Goal: Task Accomplishment & Management: Manage account settings

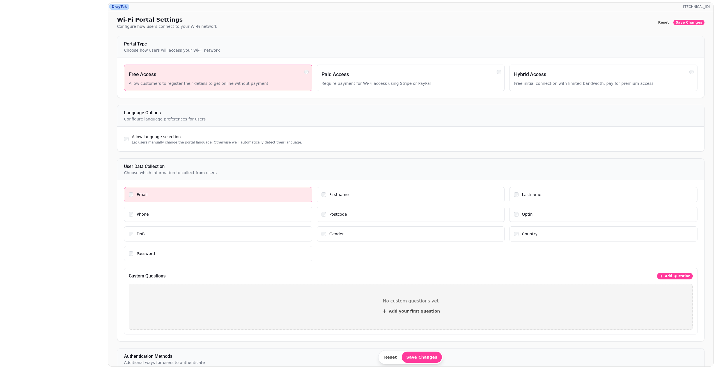
click at [69, 11] on div at bounding box center [52, 164] width 100 height 364
click at [66, 4] on div at bounding box center [52, 164] width 100 height 364
click at [208, 11] on button "Save Changes" at bounding box center [422, 356] width 40 height 11
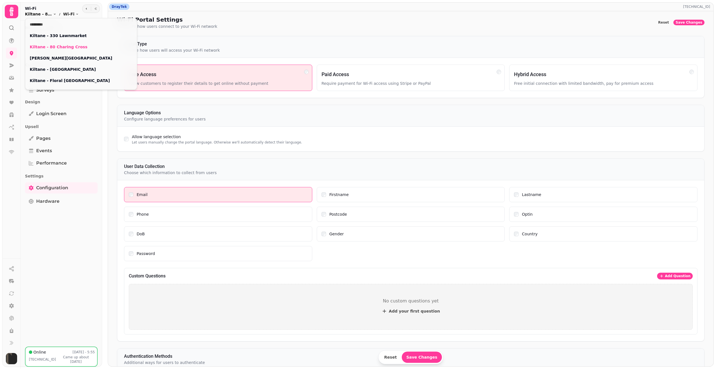
click at [36, 12] on span "Kiltane - 80 Charing Cross" at bounding box center [38, 14] width 27 height 6
click at [61, 38] on link "Kiltane - 330 Lawnmarket" at bounding box center [81, 36] width 103 height 6
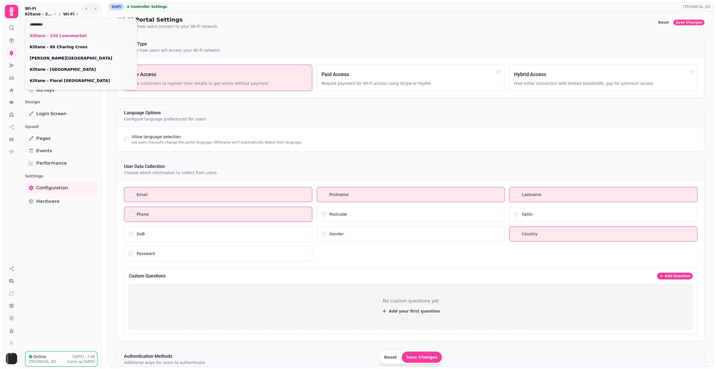
click at [183, 212] on html "UniFi Controller Settings [TECHNICAL_ID] Wi-Fi Portal Settings Configure how us…" at bounding box center [358, 184] width 716 height 369
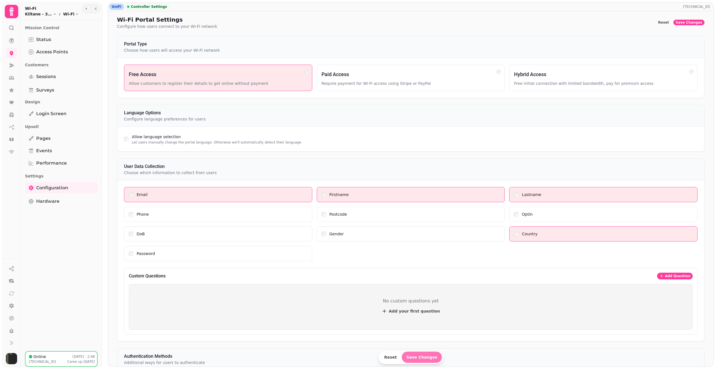
click at [424, 360] on button "Save Changes" at bounding box center [422, 356] width 40 height 11
click at [63, 13] on ol "Kiltane - 330 Lawnmarket Toggle menu Wi-Fi Toggle menu" at bounding box center [52, 14] width 54 height 6
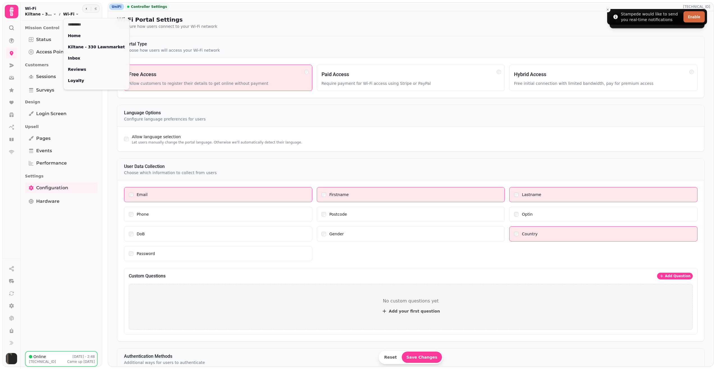
click at [75, 13] on icon "breadcrumb" at bounding box center [76, 13] width 3 height 3
click at [52, 9] on h2 "Wi-Fi" at bounding box center [52, 9] width 54 height 6
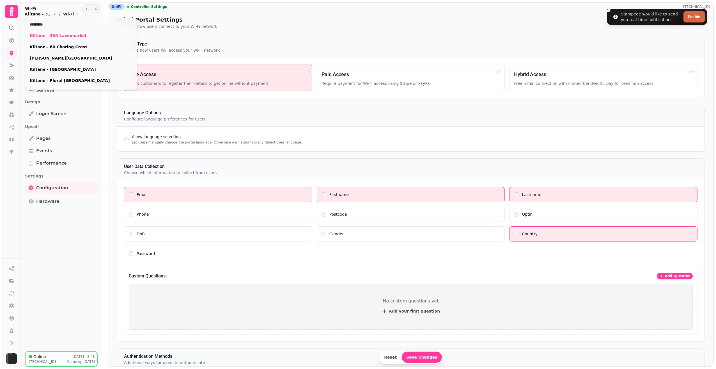
click at [55, 14] on icon "breadcrumb" at bounding box center [54, 13] width 3 height 3
click at [54, 48] on link "Kiltane - 80 Charing Cross" at bounding box center [81, 47] width 103 height 6
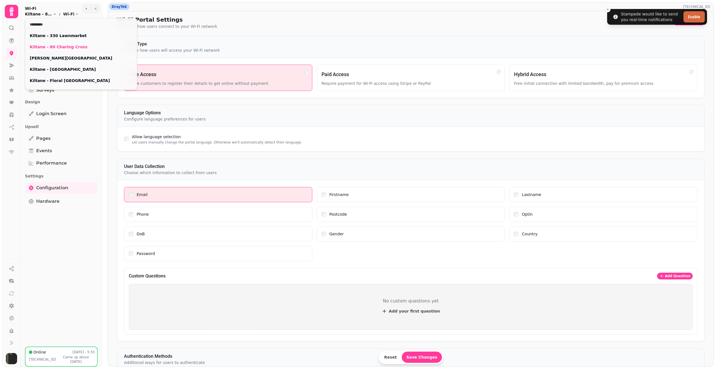
click at [52, 15] on button "Kiltane - 80 Charing Cross Toggle menu" at bounding box center [40, 14] width 31 height 6
click at [56, 59] on link "[PERSON_NAME][GEOGRAPHIC_DATA]" at bounding box center [81, 58] width 103 height 6
click at [41, 57] on link "[PERSON_NAME][GEOGRAPHIC_DATA]" at bounding box center [81, 58] width 103 height 6
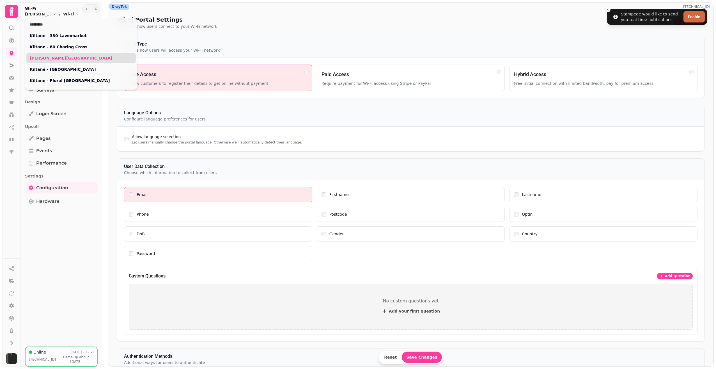
click at [41, 57] on link "[PERSON_NAME][GEOGRAPHIC_DATA]" at bounding box center [81, 58] width 103 height 6
click at [56, 72] on link "Kiltane - [GEOGRAPHIC_DATA]" at bounding box center [81, 70] width 103 height 6
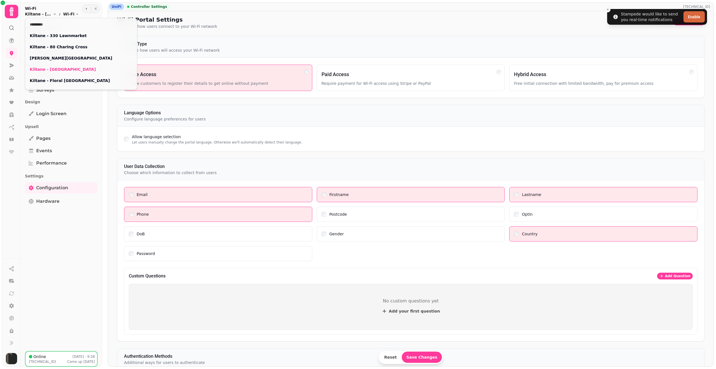
click at [143, 225] on html "Stampede would like to send you real-time notifications Enable UniFi Controller…" at bounding box center [358, 184] width 716 height 369
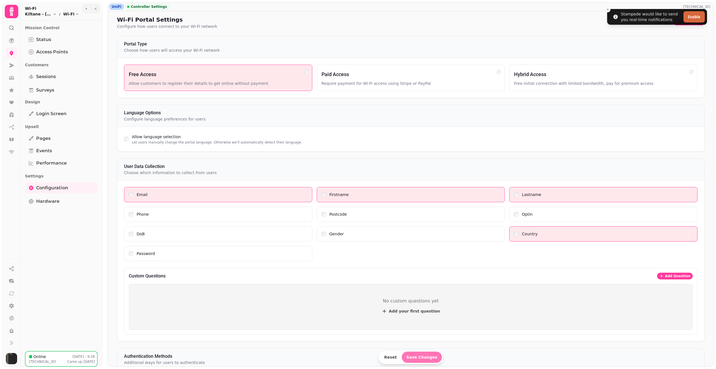
click at [427, 358] on span "Save Changes" at bounding box center [421, 357] width 31 height 4
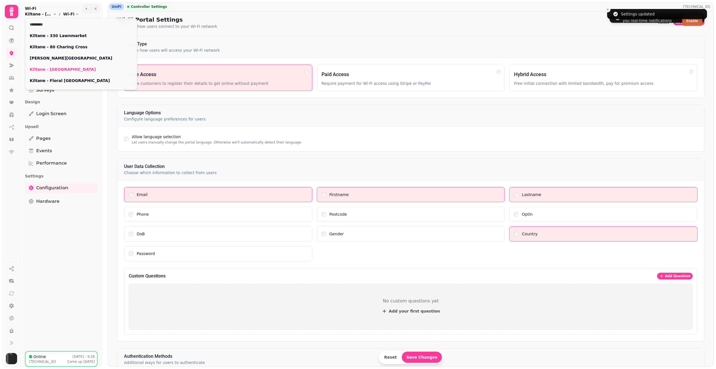
click at [51, 15] on span "Kiltane - [GEOGRAPHIC_DATA]" at bounding box center [38, 14] width 27 height 6
click at [59, 36] on link "Kiltane - 330 Lawnmarket" at bounding box center [81, 36] width 103 height 6
click at [62, 33] on link "Kiltane - 330 Lawnmarket" at bounding box center [81, 36] width 103 height 6
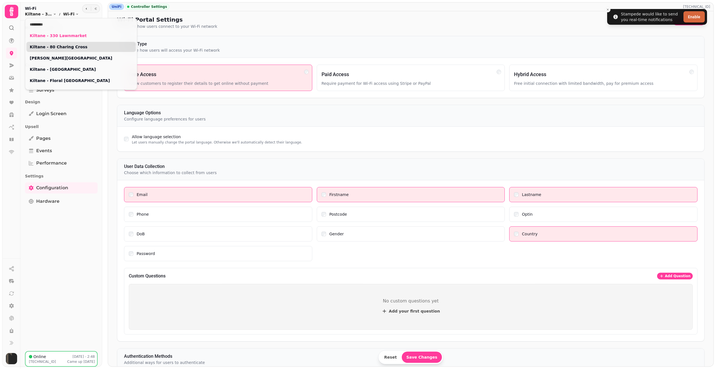
click at [63, 46] on link "Kiltane - 80 Charing Cross" at bounding box center [81, 47] width 103 height 6
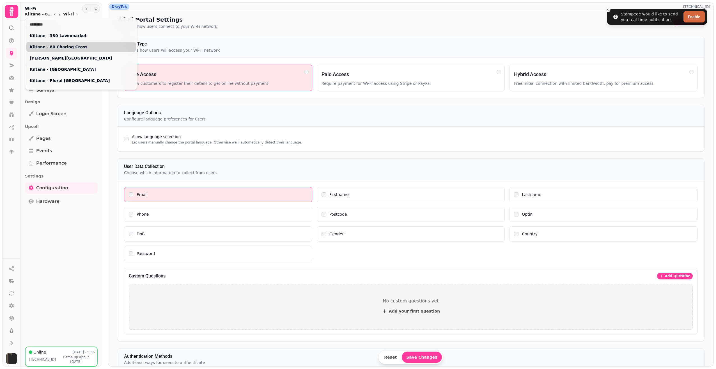
click at [63, 45] on link "Kiltane - 80 Charing Cross" at bounding box center [81, 47] width 103 height 6
click at [350, 194] on html "Stampede would like to send you real-time notifications Enable DrayTek [TECHNIC…" at bounding box center [358, 184] width 716 height 369
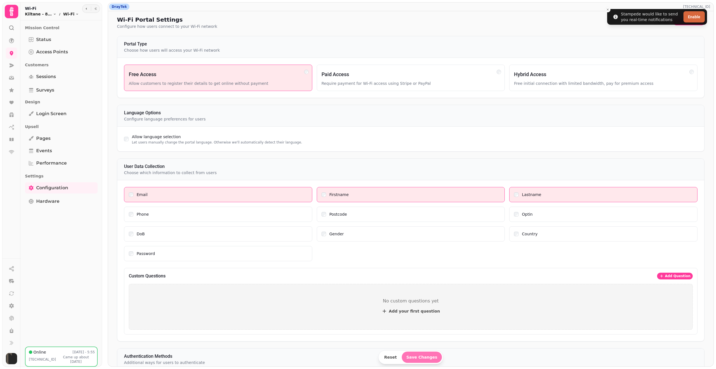
click at [419, 356] on span "Save Changes" at bounding box center [421, 357] width 31 height 4
click at [414, 357] on span "Save Changes" at bounding box center [421, 357] width 31 height 4
click at [516, 234] on div "Country" at bounding box center [603, 234] width 179 height 6
click at [421, 355] on span "Save Changes" at bounding box center [421, 357] width 31 height 4
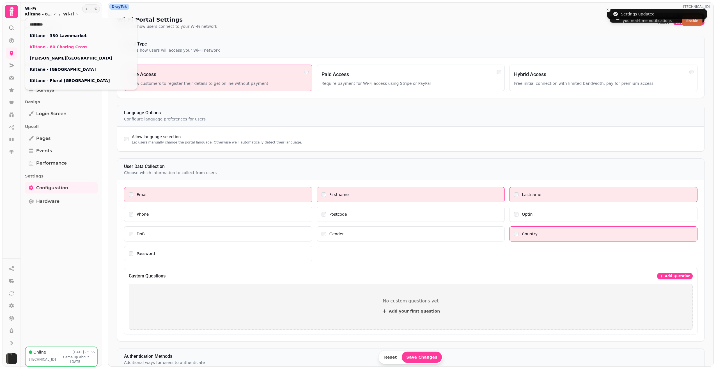
click at [50, 13] on span "Kiltane - 80 Charing Cross" at bounding box center [38, 14] width 27 height 6
click at [63, 59] on link "[PERSON_NAME][GEOGRAPHIC_DATA]" at bounding box center [81, 58] width 103 height 6
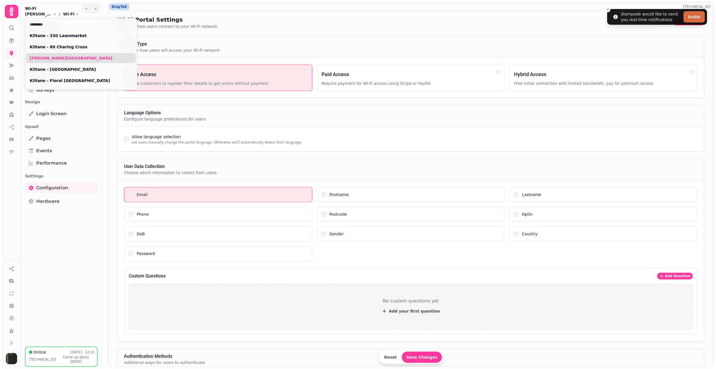
click at [52, 58] on link "[PERSON_NAME][GEOGRAPHIC_DATA]" at bounding box center [81, 58] width 103 height 6
click at [339, 196] on html "Stampede would like to send you real-time notifications Enable DrayTek [TECHNIC…" at bounding box center [358, 184] width 716 height 369
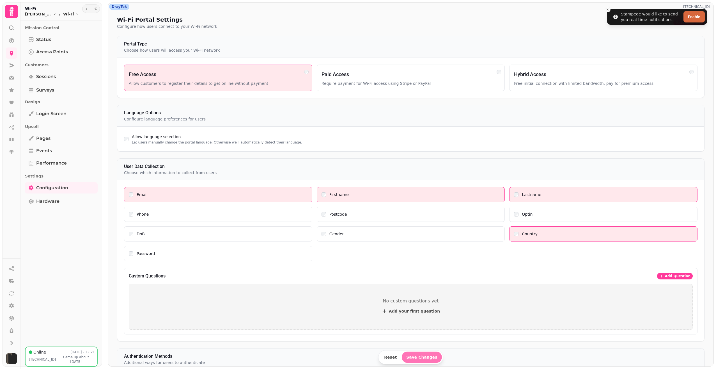
click at [424, 357] on span "Save Changes" at bounding box center [421, 357] width 31 height 4
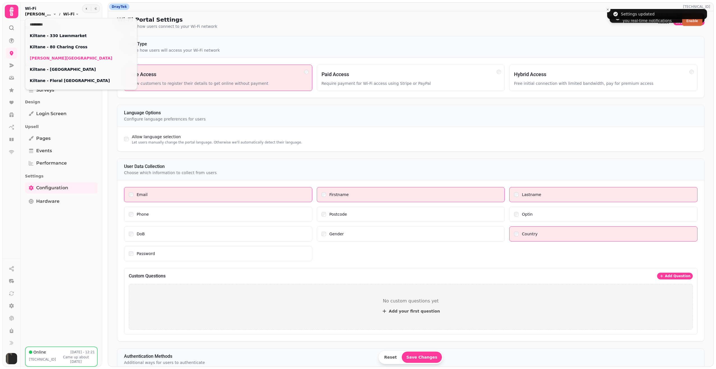
click at [43, 12] on span "[PERSON_NAME][GEOGRAPHIC_DATA]" at bounding box center [38, 14] width 27 height 6
click at [51, 70] on link "Kiltane - [GEOGRAPHIC_DATA]" at bounding box center [81, 70] width 103 height 6
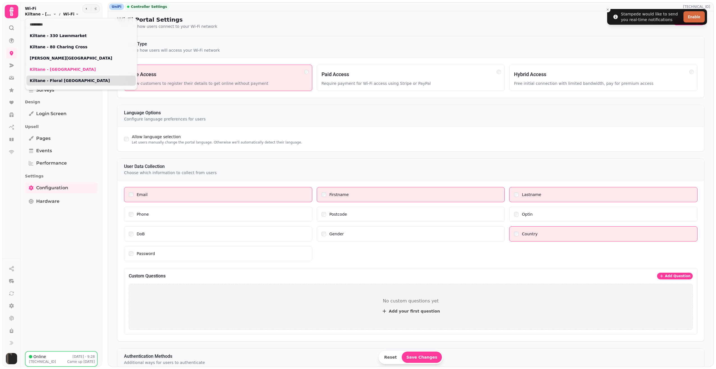
click at [54, 83] on link "Kiltane - Floral [GEOGRAPHIC_DATA]" at bounding box center [81, 81] width 103 height 6
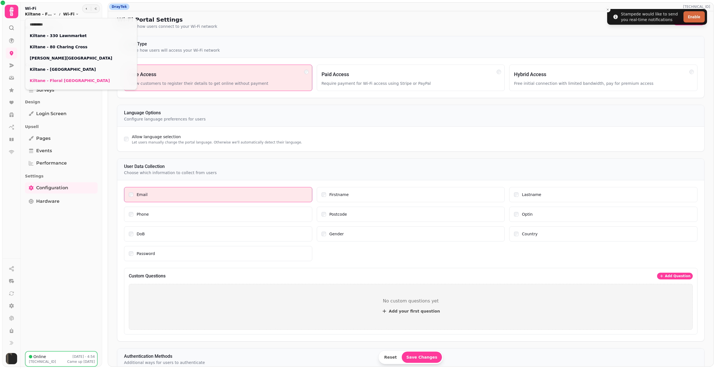
click at [353, 197] on html "Stampede would like to send you real-time notifications Enable DrayTek [TECHNIC…" at bounding box center [358, 184] width 716 height 369
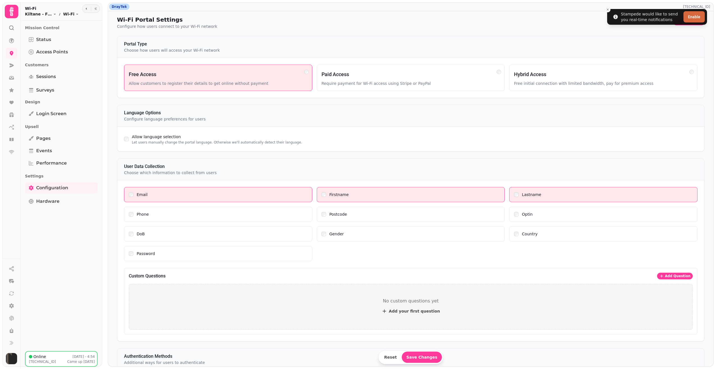
click at [516, 232] on div "Country" at bounding box center [603, 234] width 179 height 6
click at [419, 356] on span "Save Changes" at bounding box center [421, 357] width 31 height 4
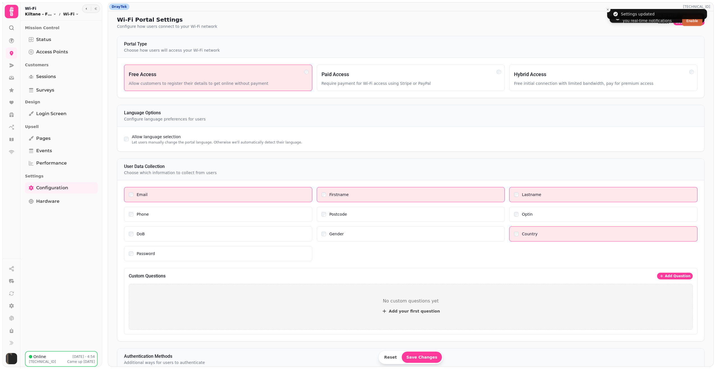
click at [52, 14] on span "Kiltane - Floral [GEOGRAPHIC_DATA]" at bounding box center [38, 14] width 27 height 6
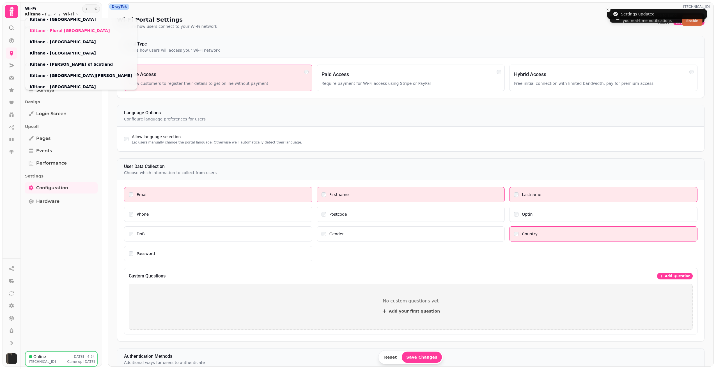
scroll to position [53, 0]
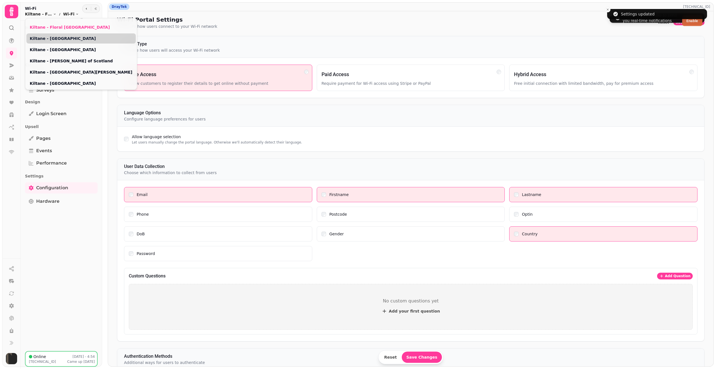
click at [55, 42] on div "Kiltane - [GEOGRAPHIC_DATA]" at bounding box center [80, 38] width 109 height 10
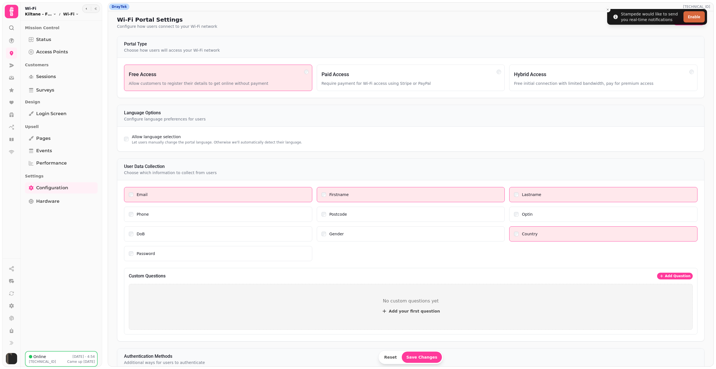
click at [42, 13] on span "Kiltane - Floral [GEOGRAPHIC_DATA]" at bounding box center [38, 14] width 27 height 6
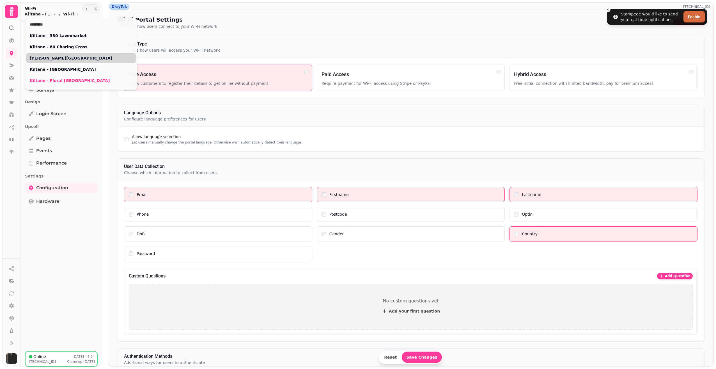
scroll to position [28, 0]
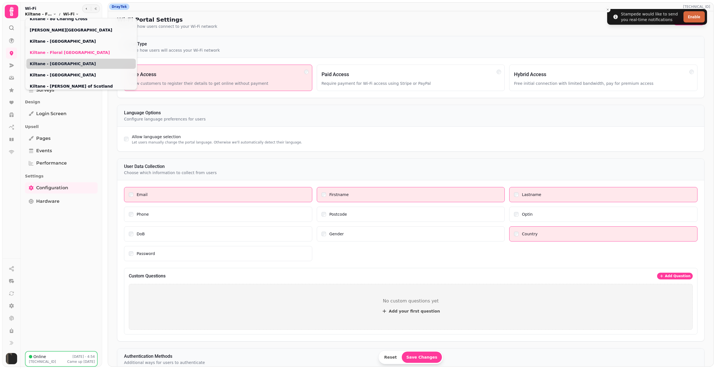
click at [49, 65] on link "Kiltane - [GEOGRAPHIC_DATA]" at bounding box center [81, 64] width 103 height 6
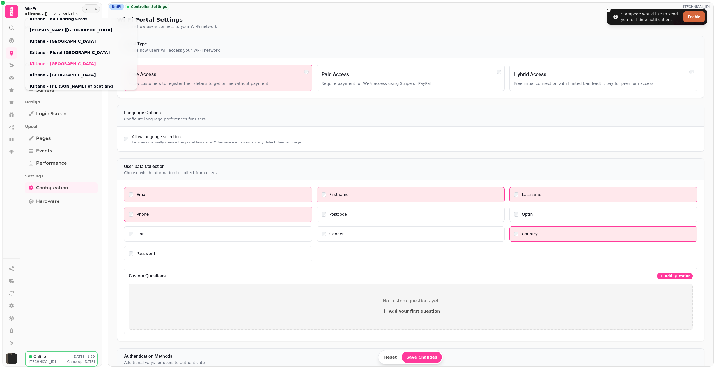
click at [127, 215] on html "Stampede would like to send you real-time notifications Enable UniFi Controller…" at bounding box center [358, 184] width 716 height 369
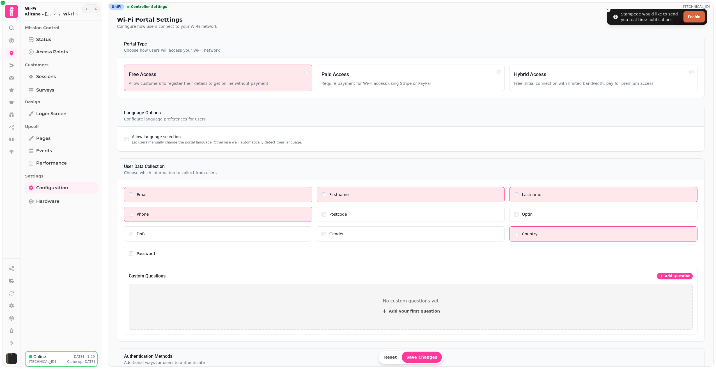
drag, startPoint x: 128, startPoint y: 215, endPoint x: 134, endPoint y: 215, distance: 5.9
click at [129, 215] on div "Phone" at bounding box center [218, 214] width 188 height 15
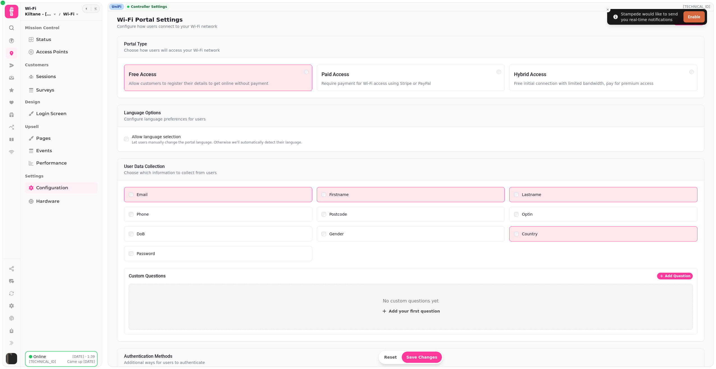
click at [433, 362] on div "Reset Save Changes" at bounding box center [410, 357] width 65 height 14
click at [426, 359] on span "Save Changes" at bounding box center [421, 357] width 31 height 4
click at [45, 14] on span "Kiltane - [GEOGRAPHIC_DATA]" at bounding box center [38, 14] width 27 height 6
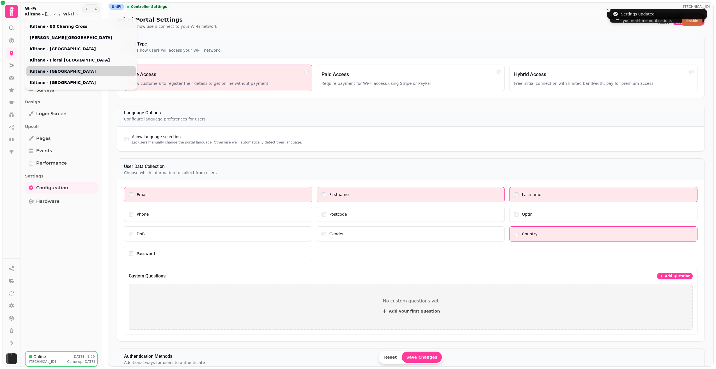
scroll to position [28, 0]
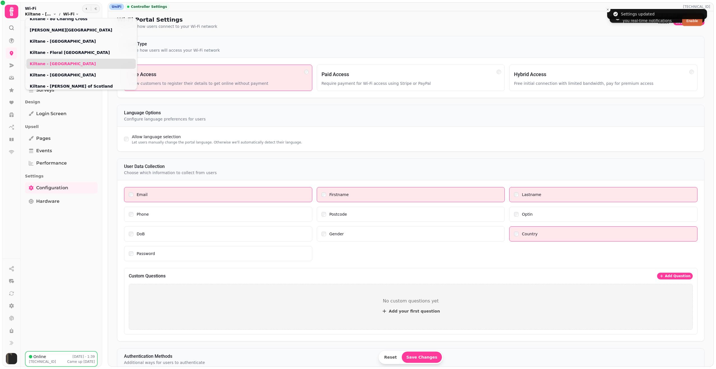
click at [63, 63] on link "Kiltane - [GEOGRAPHIC_DATA]" at bounding box center [81, 64] width 103 height 6
click at [54, 75] on link "Kiltane - [GEOGRAPHIC_DATA]" at bounding box center [81, 75] width 103 height 6
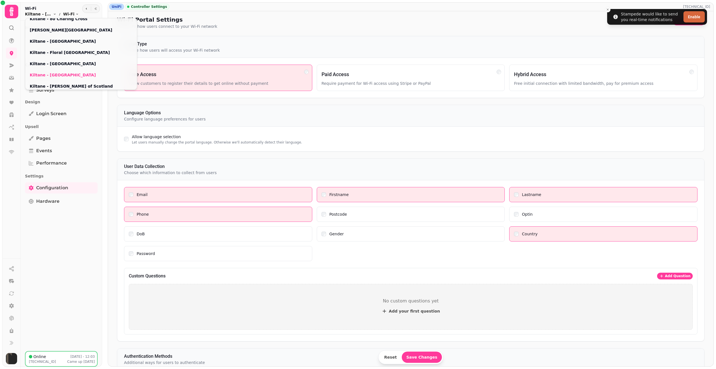
click at [149, 216] on html "Stampede would like to send you real-time notifications Enable UniFi Controller…" at bounding box center [358, 184] width 716 height 369
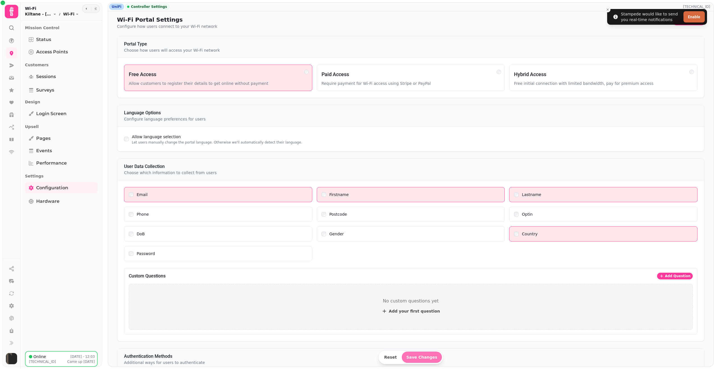
click at [418, 358] on span "Save Changes" at bounding box center [421, 357] width 31 height 4
click at [416, 355] on span "Save Changes" at bounding box center [421, 357] width 31 height 4
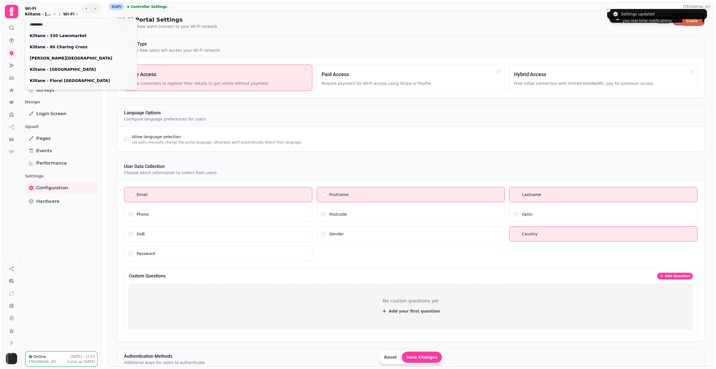
click at [51, 14] on span "Kiltane - [GEOGRAPHIC_DATA]" at bounding box center [38, 14] width 27 height 6
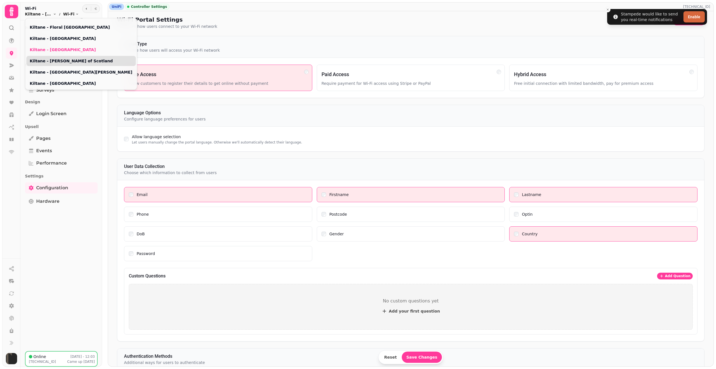
click at [63, 63] on link "Kiltane - [PERSON_NAME] of Scotland" at bounding box center [81, 61] width 103 height 6
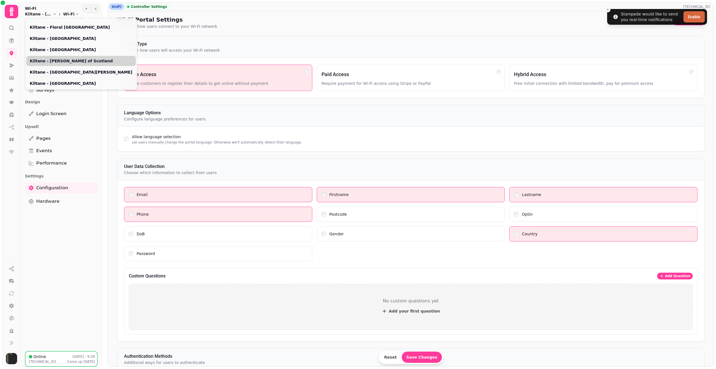
click at [47, 60] on link "Kiltane - [PERSON_NAME] of Scotland" at bounding box center [81, 61] width 103 height 6
click at [147, 214] on html "Stampede would like to send you real-time notifications Enable UniFi Controller…" at bounding box center [358, 184] width 716 height 369
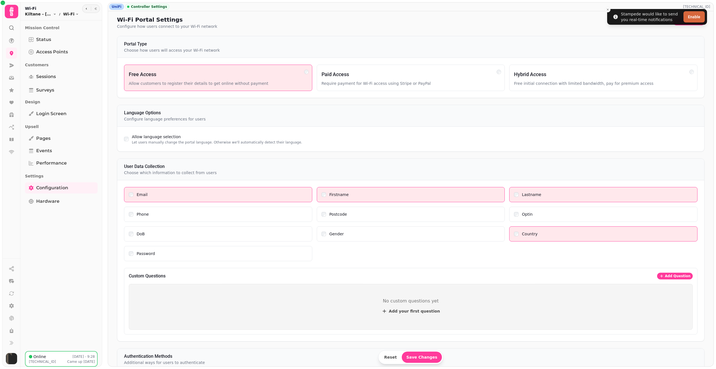
click at [427, 363] on div "Reset Save Changes" at bounding box center [410, 357] width 65 height 14
click at [426, 359] on span "Save Changes" at bounding box center [421, 357] width 31 height 4
click at [52, 13] on button "Kiltane - [PERSON_NAME] of Scotland Toggle menu" at bounding box center [40, 14] width 31 height 6
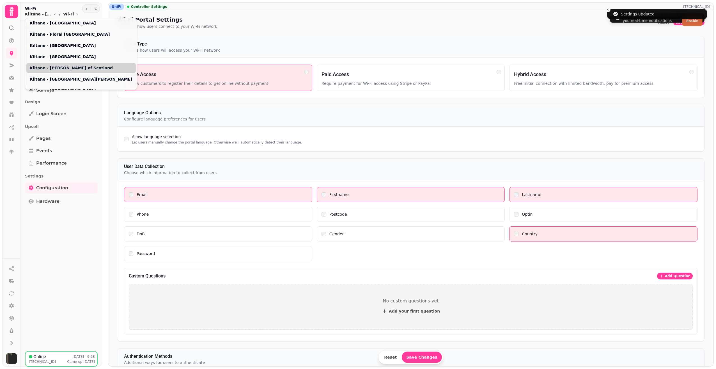
scroll to position [53, 0]
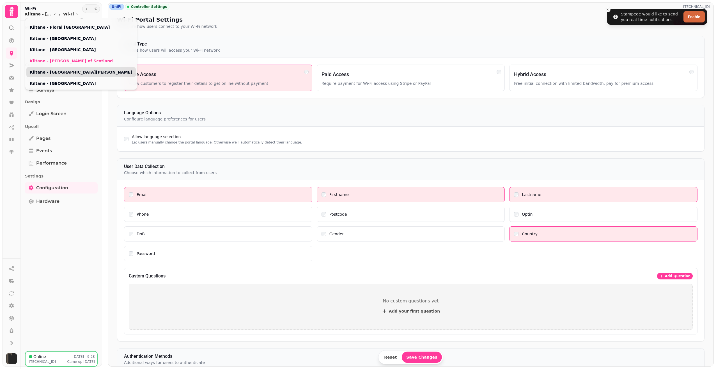
click at [61, 72] on link "Kiltane - [GEOGRAPHIC_DATA][PERSON_NAME]" at bounding box center [81, 72] width 103 height 6
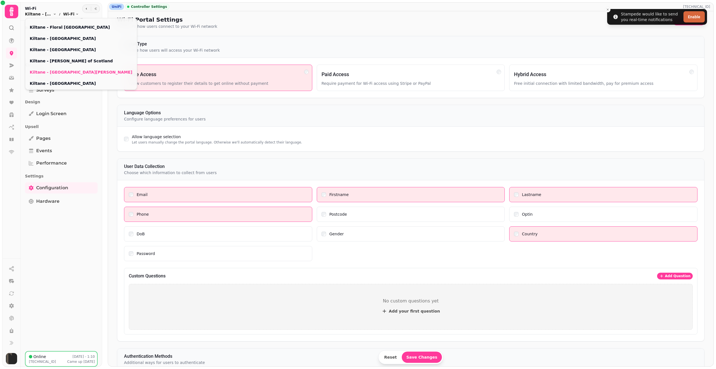
click at [128, 213] on html "Stampede would like to send you real-time notifications Enable UniFi Controller…" at bounding box center [358, 184] width 716 height 369
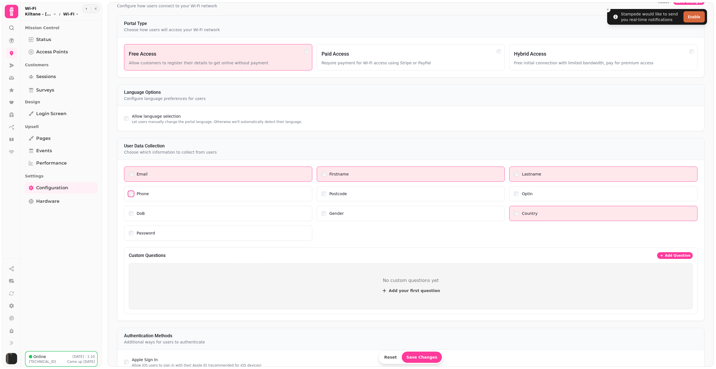
scroll to position [56, 0]
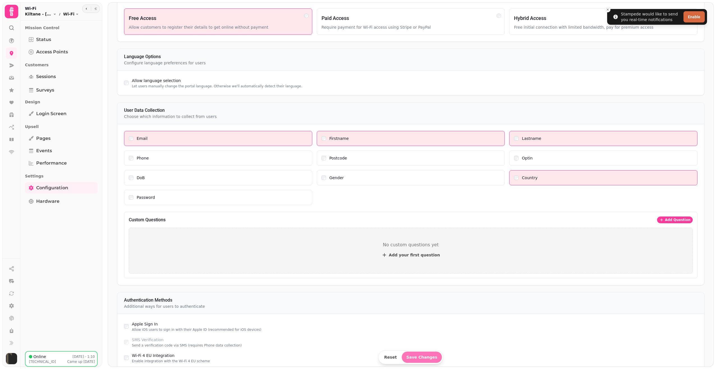
click at [421, 357] on span "Save Changes" at bounding box center [421, 357] width 31 height 4
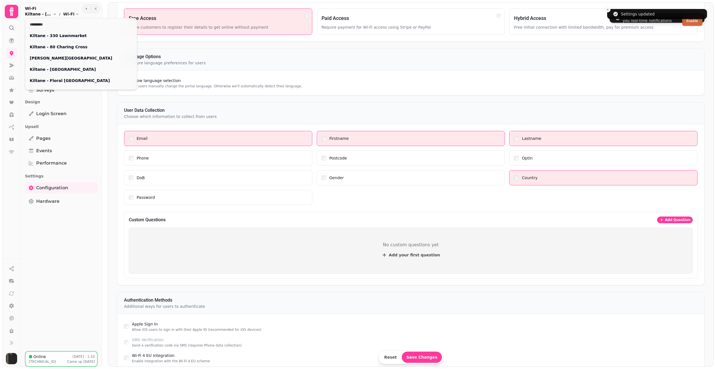
click at [51, 12] on span "Kiltane - [GEOGRAPHIC_DATA][PERSON_NAME]" at bounding box center [38, 14] width 27 height 6
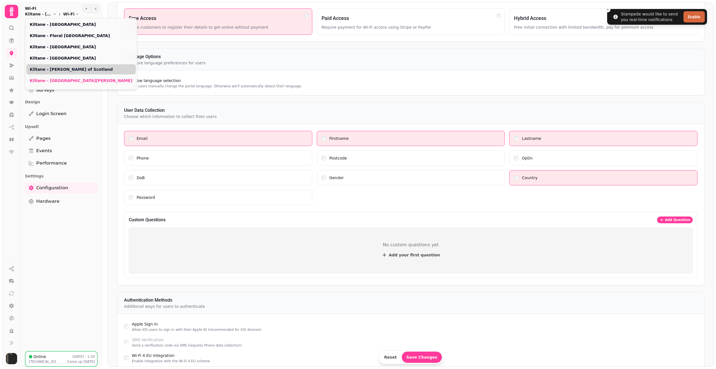
scroll to position [53, 0]
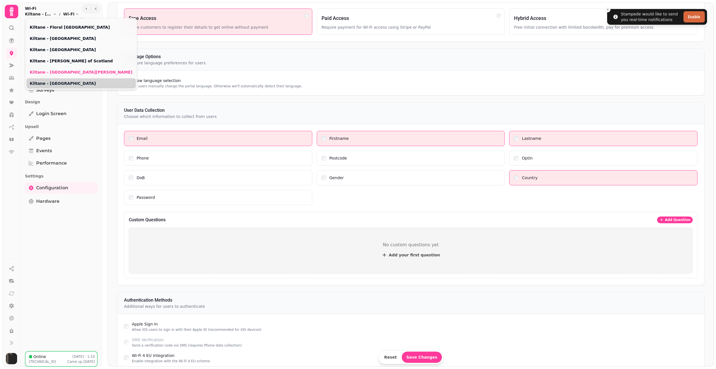
click at [58, 83] on link "Kiltane - [GEOGRAPHIC_DATA]" at bounding box center [81, 84] width 103 height 6
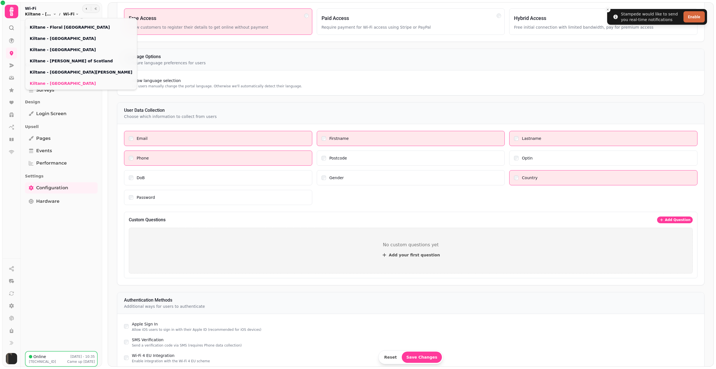
click at [134, 160] on html "Stampede would like to send you real-time notifications Enable UniFi Controller…" at bounding box center [358, 184] width 716 height 369
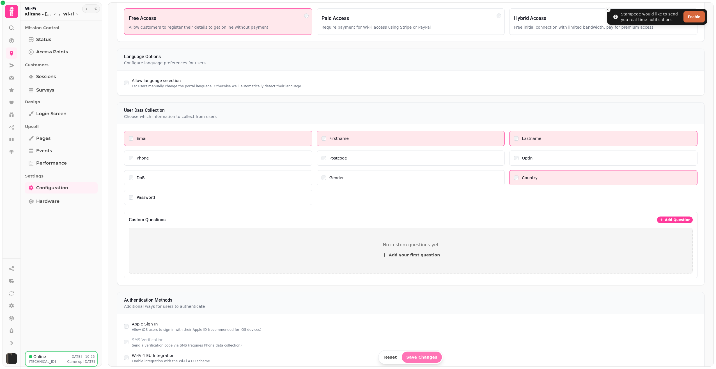
click at [410, 354] on button "Save Changes" at bounding box center [422, 356] width 40 height 11
click at [56, 13] on icon "breadcrumb" at bounding box center [54, 13] width 3 height 3
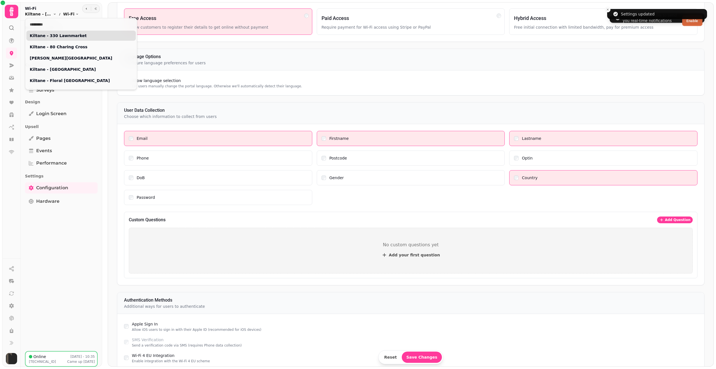
click at [72, 35] on link "Kiltane - 330 Lawnmarket" at bounding box center [81, 36] width 103 height 6
click at [61, 34] on link "Kiltane - 330 Lawnmarket" at bounding box center [81, 36] width 103 height 6
click at [52, 48] on link "Kiltane - 80 Charing Cross" at bounding box center [81, 47] width 103 height 6
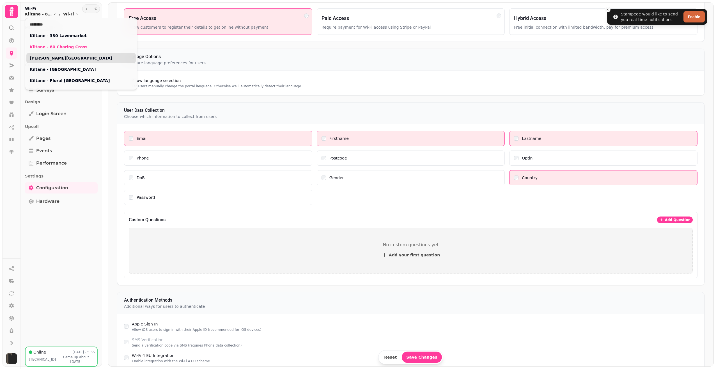
click at [53, 58] on link "[PERSON_NAME][GEOGRAPHIC_DATA]" at bounding box center [81, 58] width 103 height 6
click at [53, 69] on link "Kiltane - [GEOGRAPHIC_DATA]" at bounding box center [81, 70] width 103 height 6
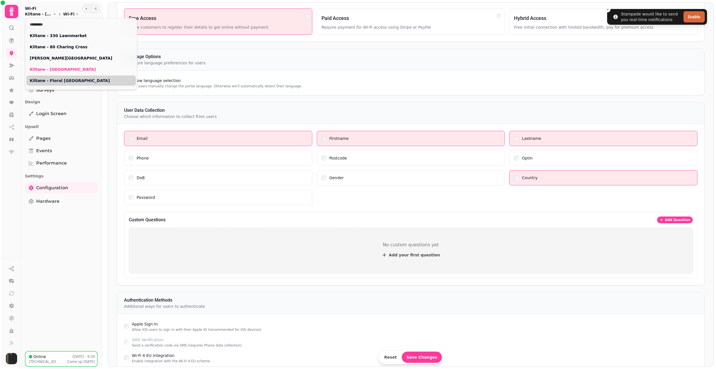
click at [60, 80] on link "Kiltane - Floral [GEOGRAPHIC_DATA]" at bounding box center [81, 81] width 103 height 6
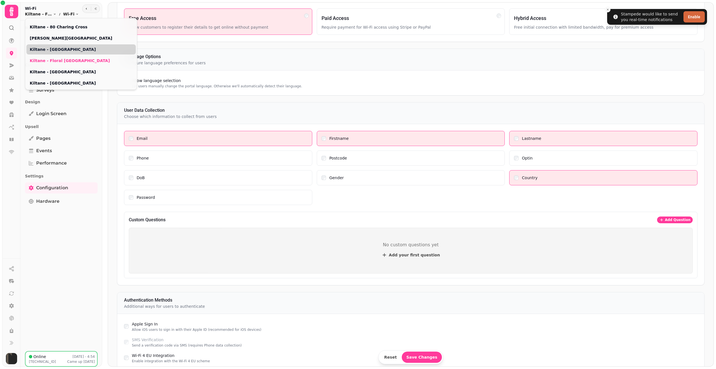
scroll to position [28, 0]
click at [55, 64] on link "Kiltane - [GEOGRAPHIC_DATA]" at bounding box center [81, 64] width 103 height 6
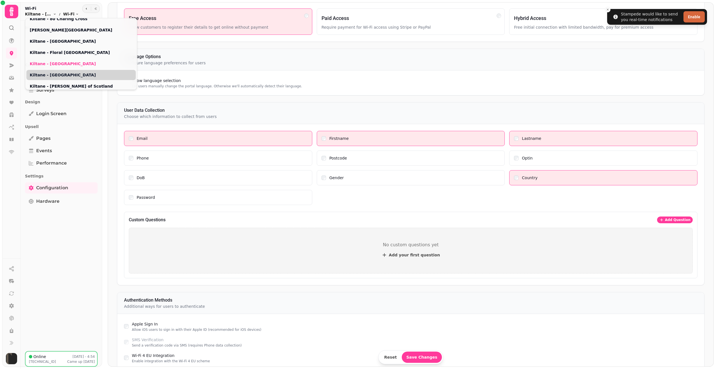
type input "**********"
click at [52, 77] on link "Kiltane - [GEOGRAPHIC_DATA]" at bounding box center [81, 75] width 103 height 6
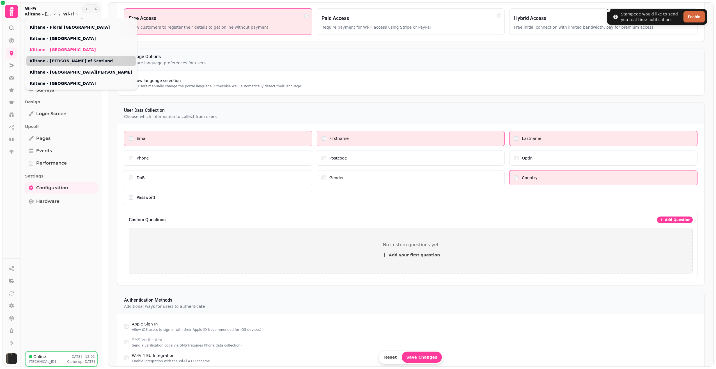
click at [61, 64] on div "Kiltane - [PERSON_NAME] of Scotland" at bounding box center [80, 61] width 109 height 10
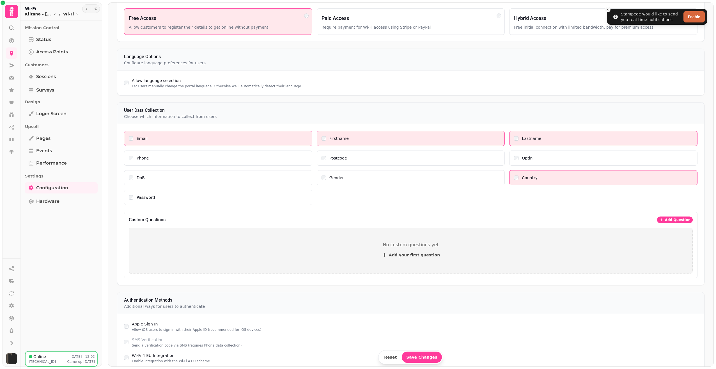
click at [35, 7] on h2 "Wi-Fi" at bounding box center [52, 9] width 54 height 6
click at [35, 13] on span "Kiltane - [GEOGRAPHIC_DATA]" at bounding box center [38, 14] width 27 height 6
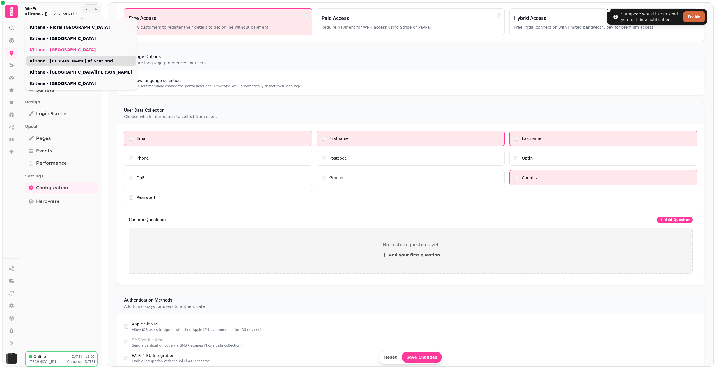
click at [65, 60] on link "Kiltane - [PERSON_NAME] of Scotland" at bounding box center [81, 61] width 103 height 6
click at [47, 12] on span "Kiltane - [PERSON_NAME] of Scotland" at bounding box center [38, 14] width 27 height 6
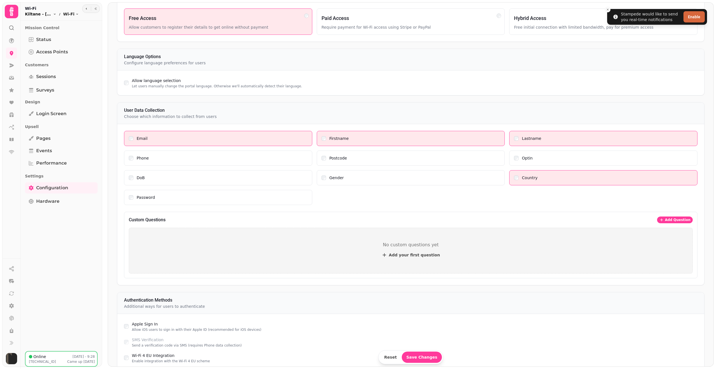
click at [49, 15] on span "Kiltane - [PERSON_NAME] of Scotland" at bounding box center [38, 14] width 27 height 6
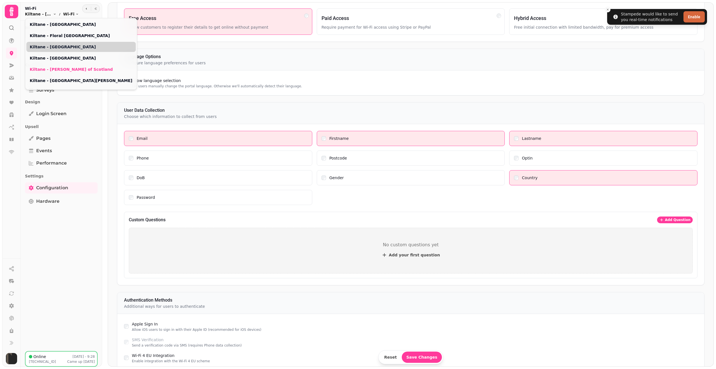
scroll to position [53, 0]
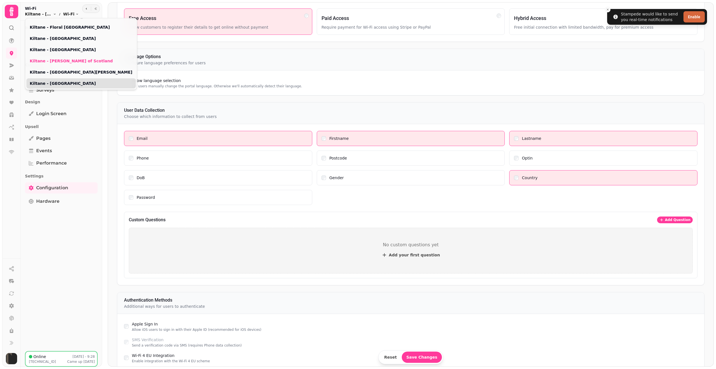
click at [61, 81] on link "Kiltane - [GEOGRAPHIC_DATA]" at bounding box center [81, 84] width 103 height 6
click at [41, 239] on div "Mission Control Status Access Points Customers Sessions Surveys Design Login sc…" at bounding box center [61, 186] width 82 height 326
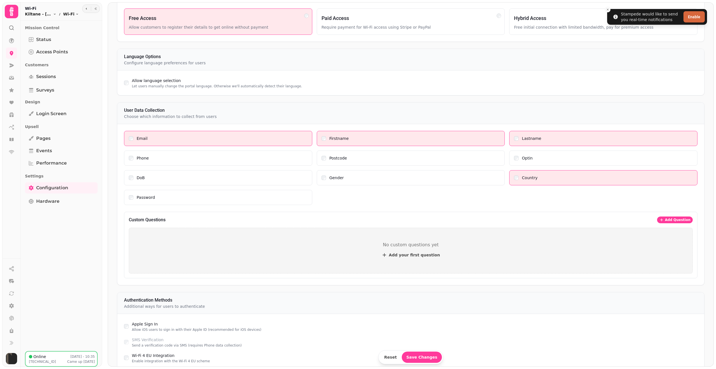
click at [83, 361] on span "[DATE]" at bounding box center [89, 361] width 12 height 4
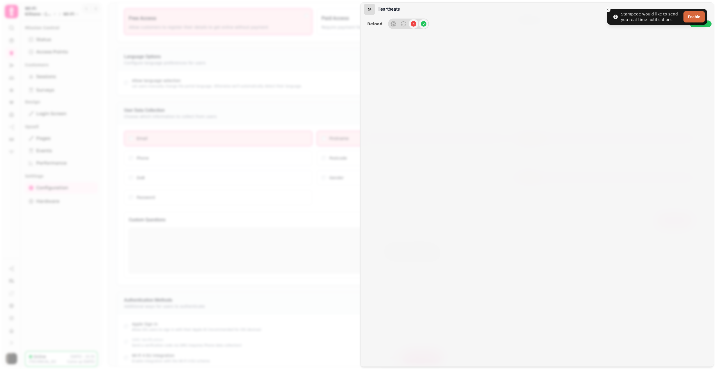
click at [368, 9] on icon "button" at bounding box center [370, 9] width 6 height 6
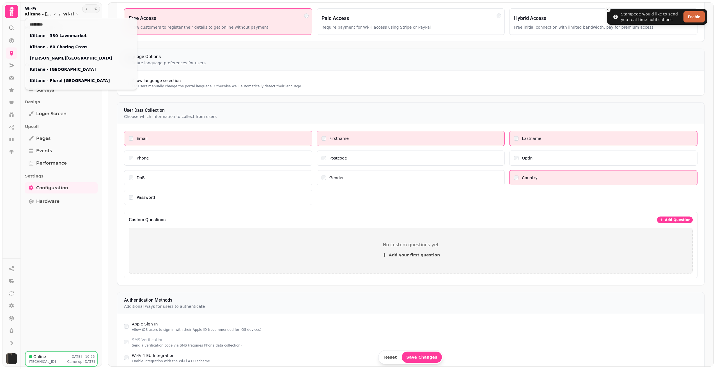
click at [52, 11] on span "Kiltane - [GEOGRAPHIC_DATA]" at bounding box center [38, 14] width 27 height 6
click at [56, 70] on link "Kiltane - [GEOGRAPHIC_DATA]" at bounding box center [81, 70] width 103 height 6
click at [12, 150] on html "Stampede would like to send you real-time notifications Enable UniFi Controller…" at bounding box center [358, 184] width 716 height 369
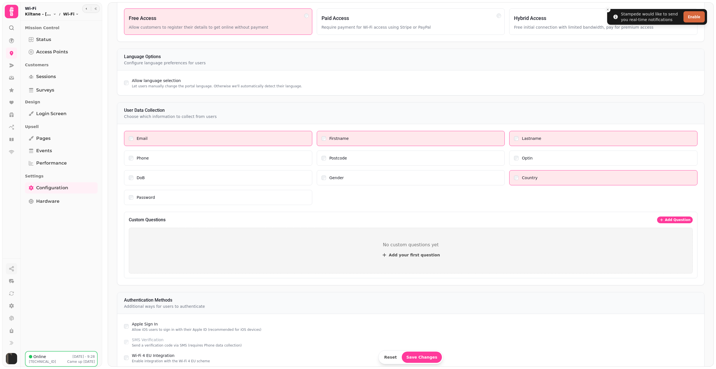
click at [12, 271] on icon "button" at bounding box center [12, 269] width 6 height 6
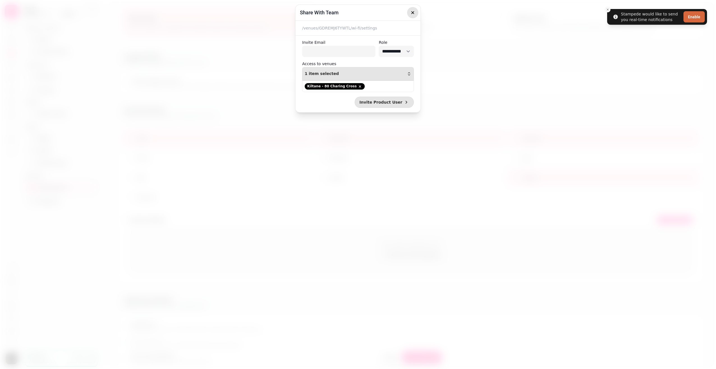
click at [411, 13] on icon "button" at bounding box center [413, 13] width 6 height 6
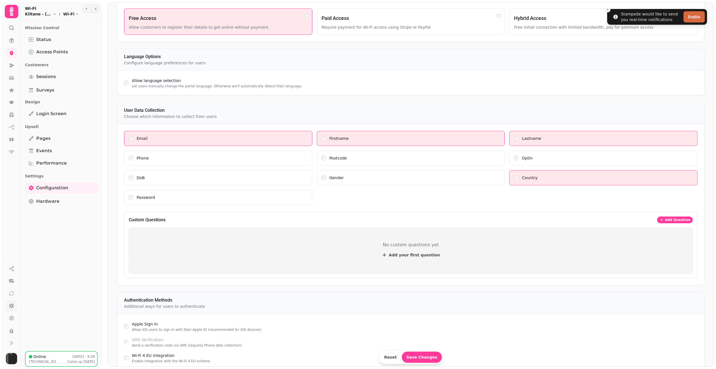
click at [12, 306] on icon at bounding box center [12, 306] width 6 height 6
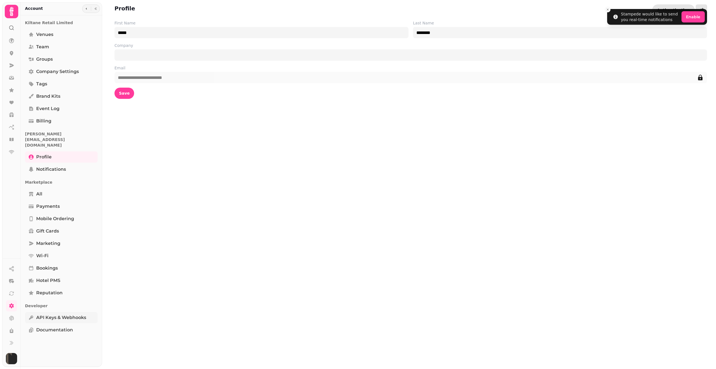
click at [77, 314] on span "API keys & webhooks" at bounding box center [61, 317] width 50 height 7
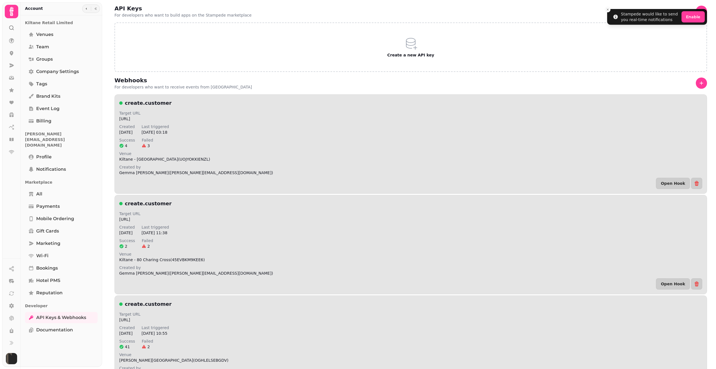
click at [499, 150] on div "Target URL [URL] Created [DATE] Last triggered [DATE] 03:18 Success 4 Failed 3 …" at bounding box center [410, 149] width 583 height 79
click at [48, 33] on span "Venues" at bounding box center [44, 34] width 17 height 7
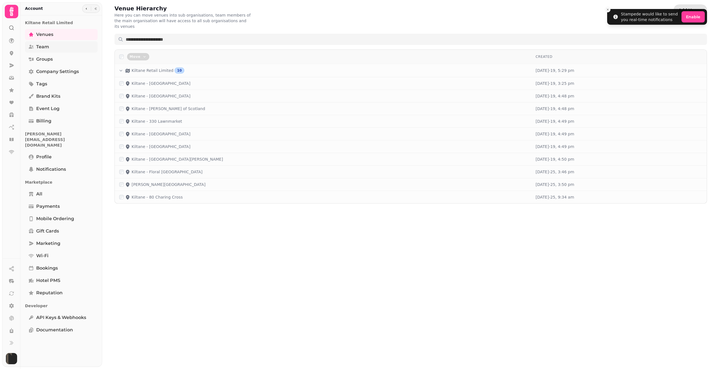
click at [45, 43] on link "Team" at bounding box center [61, 46] width 73 height 11
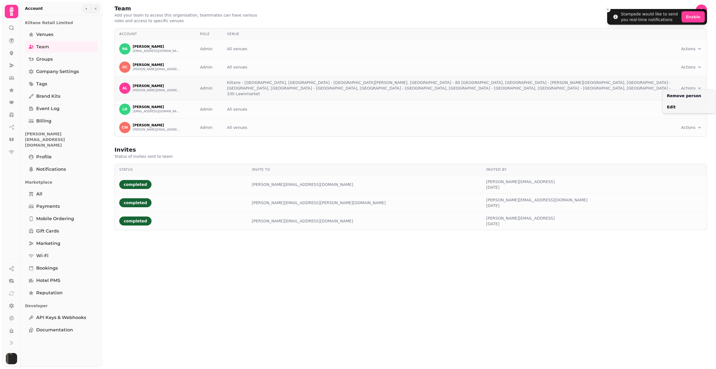
click at [690, 85] on html "Stampede would like to send you real-time notifications Enable Team Add your te…" at bounding box center [358, 184] width 716 height 369
click at [162, 104] on div "LD [PERSON_NAME] [PERSON_NAME][EMAIL_ADDRESS][DOMAIN_NAME]" at bounding box center [155, 109] width 72 height 11
click at [170, 104] on div "LD [PERSON_NAME] [PERSON_NAME][EMAIL_ADDRESS][DOMAIN_NAME]" at bounding box center [155, 109] width 72 height 11
